Goal: Navigation & Orientation: Go to known website

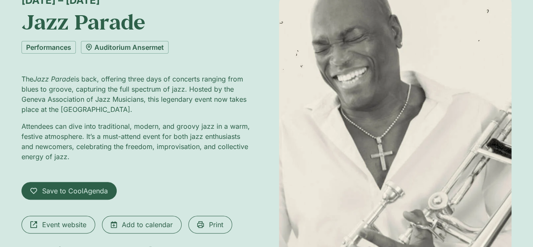
scroll to position [84, 0]
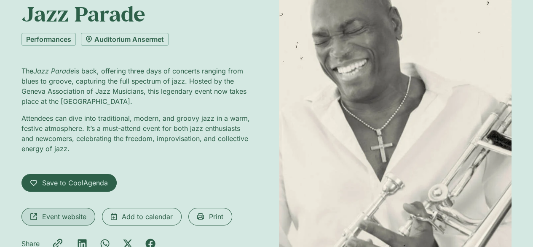
click at [74, 213] on span "Event website" at bounding box center [64, 216] width 44 height 10
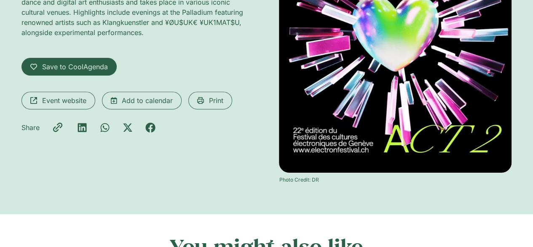
scroll to position [84, 0]
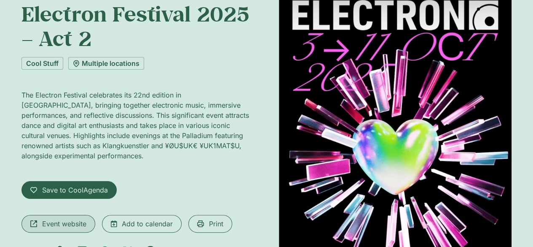
click at [62, 224] on span "Event website" at bounding box center [64, 223] width 44 height 10
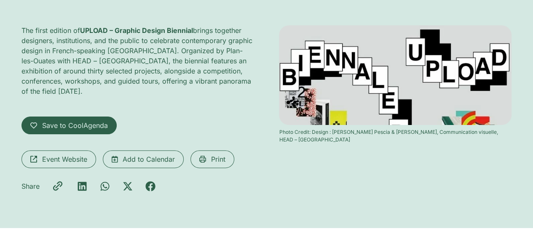
scroll to position [169, 0]
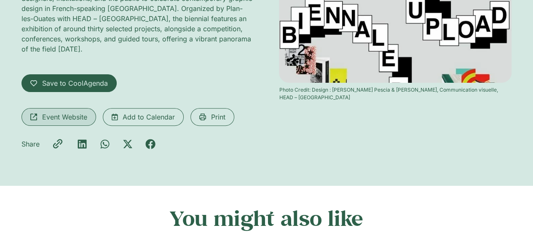
click at [75, 112] on span "Event Website" at bounding box center [64, 117] width 45 height 10
